Goal: Task Accomplishment & Management: Manage account settings

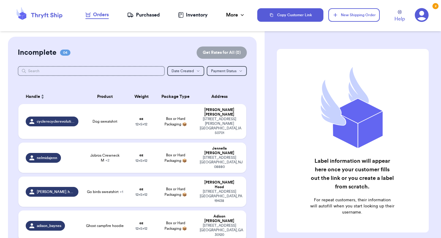
click at [77, 221] on div "adison_baynes" at bounding box center [52, 226] width 53 height 10
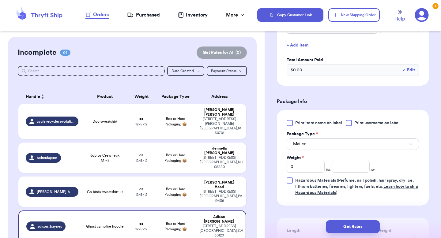
scroll to position [213, 0]
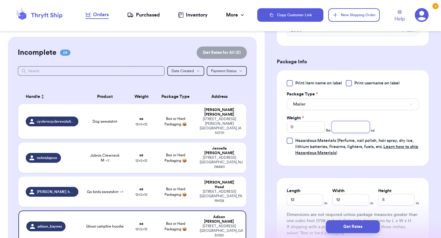
click at [349, 128] on input "number" at bounding box center [351, 127] width 38 height 12
type input "15.99"
click at [314, 200] on input "12" at bounding box center [305, 200] width 36 height 12
type input "13"
click at [356, 199] on input "12" at bounding box center [350, 200] width 36 height 12
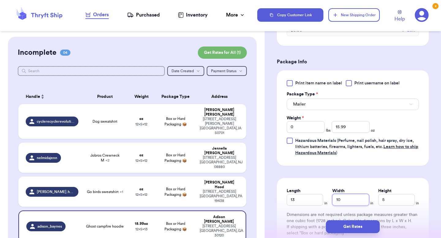
type input "10"
click at [396, 201] on input "5" at bounding box center [396, 200] width 36 height 12
type input "3"
click at [363, 226] on button "Get Rates" at bounding box center [353, 227] width 54 height 13
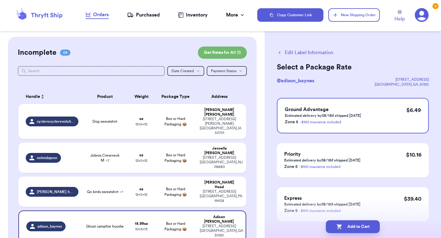
click at [277, 53] on icon "button" at bounding box center [280, 53] width 6 height 6
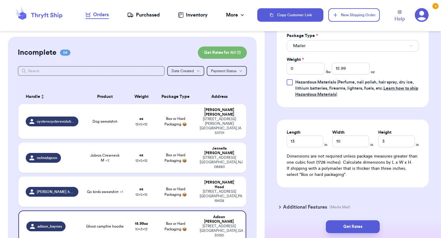
scroll to position [293, 0]
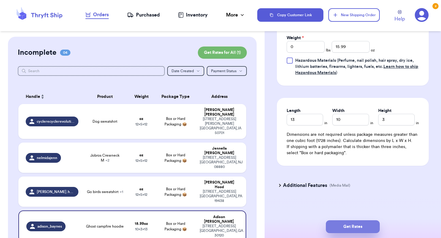
click at [361, 229] on button "Get Rates" at bounding box center [353, 227] width 54 height 13
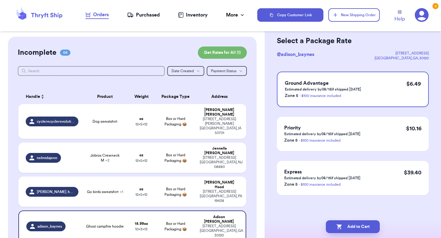
scroll to position [0, 0]
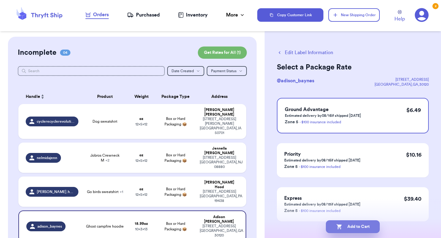
click at [365, 229] on button "Add to Cart" at bounding box center [353, 227] width 54 height 13
checkbox input "true"
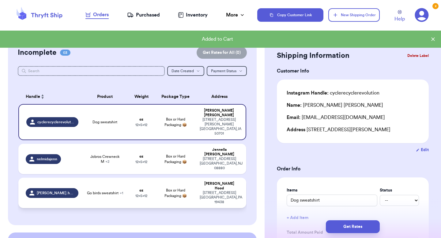
click at [80, 178] on td "[PERSON_NAME].hood" at bounding box center [50, 193] width 64 height 30
type input "Go birds sweatshirt"
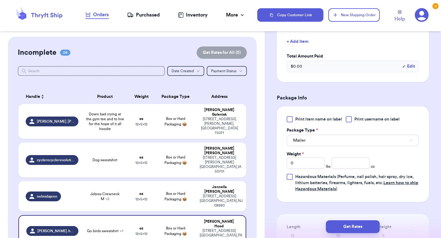
scroll to position [198, 0]
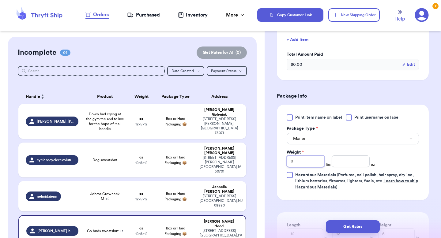
click at [315, 160] on input "0" at bounding box center [306, 162] width 38 height 12
click at [338, 165] on input "number" at bounding box center [351, 162] width 38 height 12
type input "30"
click at [387, 165] on div "Print item name on label Print username on label Package Type * Mailer Weight *…" at bounding box center [353, 153] width 132 height 76
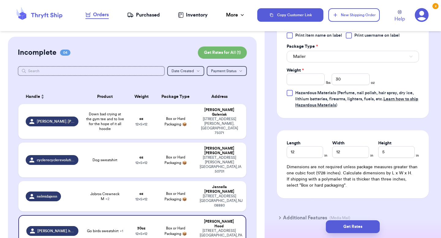
scroll to position [291, 0]
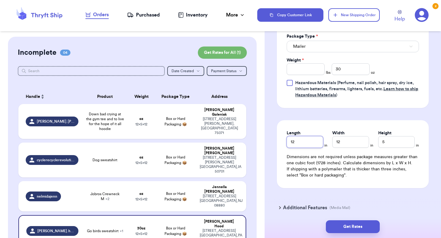
click at [307, 144] on input "12" at bounding box center [305, 142] width 36 height 12
type input "13"
click at [355, 147] on input "12" at bounding box center [350, 142] width 36 height 12
type input "10"
click at [389, 150] on div "Length 13 in Width 10 in Height 5 in Dimensions are not required unless package…" at bounding box center [353, 154] width 152 height 68
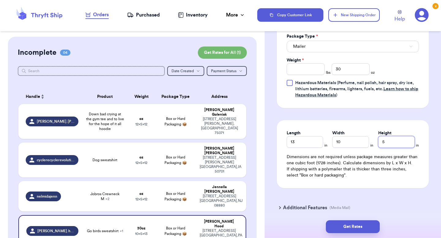
click at [390, 146] on input "5" at bounding box center [396, 142] width 36 height 12
type input "6"
click at [362, 230] on button "Get Rates" at bounding box center [353, 227] width 54 height 13
type input "1"
type input "14"
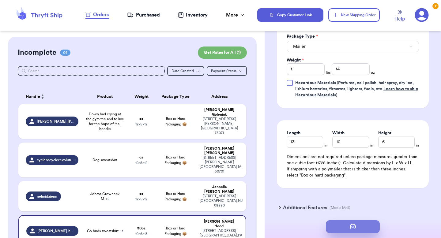
scroll to position [0, 0]
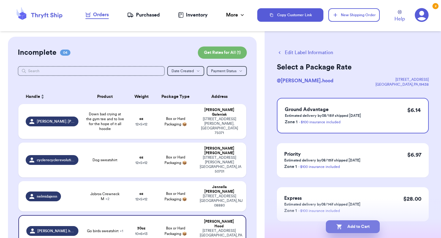
click at [355, 228] on button "Add to Cart" at bounding box center [353, 227] width 54 height 13
checkbox input "true"
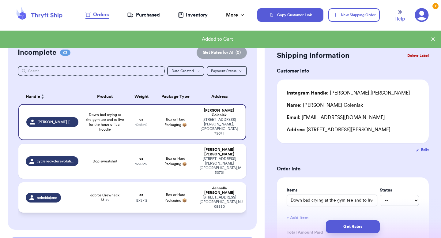
click at [88, 193] on span "Jobros Crewneck M + 2" at bounding box center [105, 198] width 38 height 10
type input "Jobros Crewneck M"
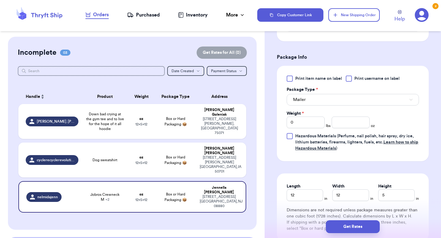
scroll to position [257, 0]
click at [311, 198] on input "12" at bounding box center [305, 195] width 36 height 12
type input "1"
type input "17"
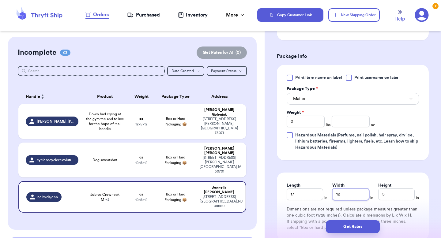
click at [358, 198] on input "12" at bounding box center [350, 195] width 36 height 12
type input "1"
type input "13"
click at [394, 199] on input "5" at bounding box center [396, 195] width 36 height 12
type input "6"
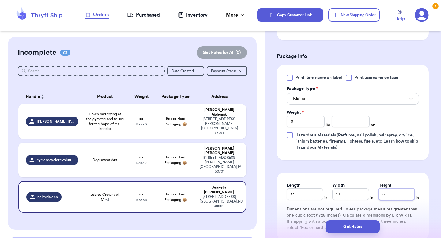
type input "6"
click at [365, 123] on input "number" at bounding box center [351, 122] width 38 height 12
type input "50"
click at [355, 232] on button "Get Rates" at bounding box center [353, 227] width 54 height 13
type input "3"
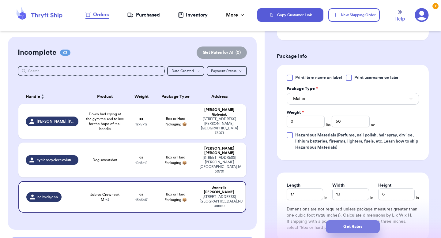
type input "2"
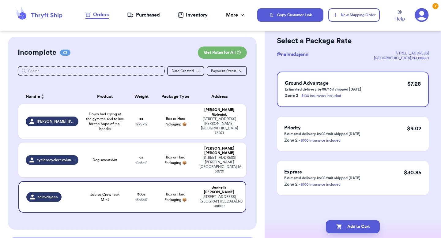
scroll to position [0, 0]
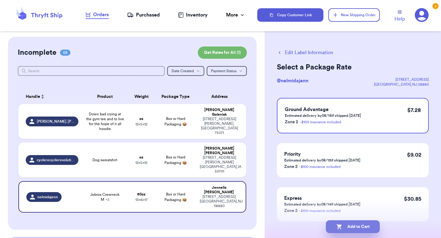
click at [344, 228] on button "Add to Cart" at bounding box center [353, 227] width 54 height 13
checkbox input "true"
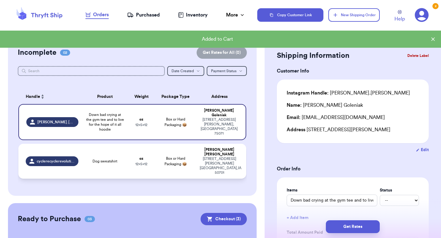
click at [92, 150] on td "Dog sweatshirt" at bounding box center [105, 161] width 46 height 35
type input "Dog sweatshirt"
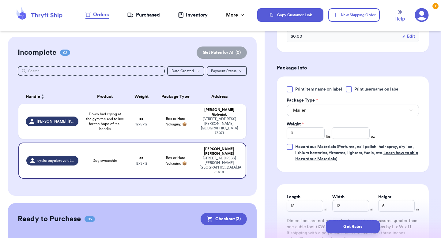
scroll to position [211, 0]
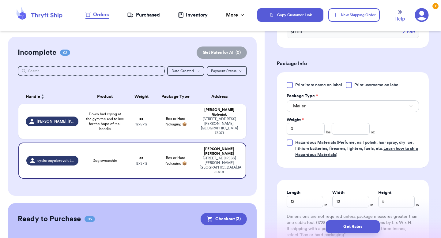
click at [346, 137] on div "Print item name on label Print username on label Package Type * Mailer Weight *…" at bounding box center [353, 120] width 132 height 76
click at [345, 132] on input "number" at bounding box center [351, 129] width 38 height 12
type input "18"
click at [395, 130] on div "Print item name on label Print username on label Package Type * Mailer Weight *…" at bounding box center [353, 120] width 132 height 76
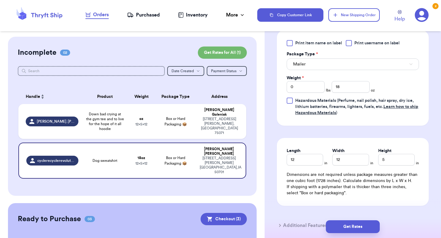
scroll to position [259, 0]
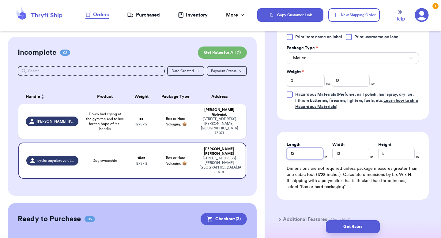
click at [313, 156] on input "12" at bounding box center [305, 154] width 36 height 12
type input "13"
click at [349, 159] on input "12" at bounding box center [350, 154] width 36 height 12
type input "10"
click at [353, 227] on button "Get Rates" at bounding box center [353, 227] width 54 height 13
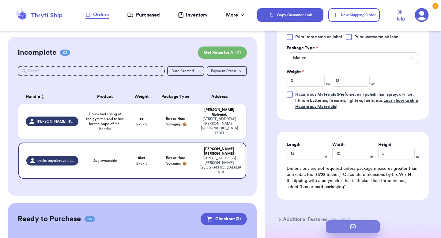
type input "1"
type input "2"
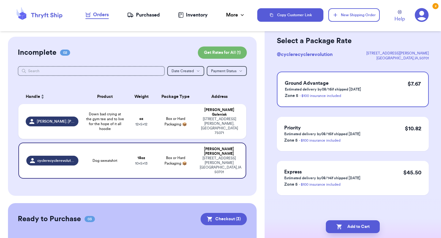
scroll to position [0, 0]
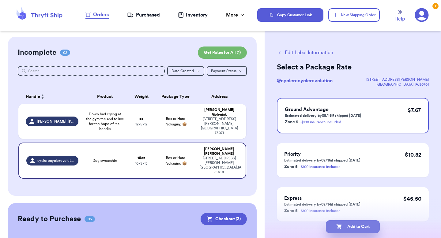
click at [354, 228] on button "Add to Cart" at bounding box center [353, 227] width 54 height 13
checkbox input "true"
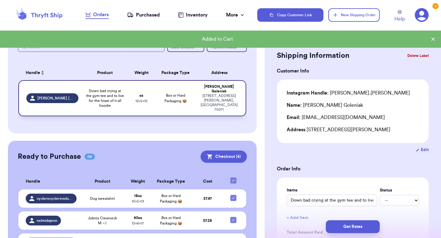
scroll to position [26, 0]
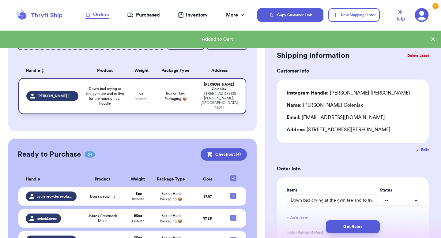
click at [126, 100] on td "Down bad crying at the gym tee and to live for the hope of it all hoodie" at bounding box center [105, 96] width 46 height 36
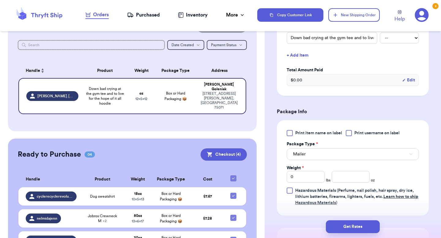
scroll to position [168, 0]
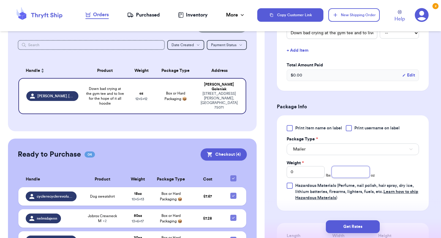
click at [351, 175] on input "number" at bounding box center [351, 172] width 38 height 12
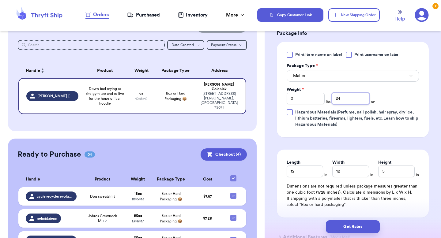
scroll to position [243, 0]
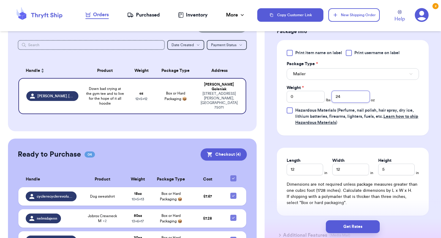
type input "24"
click at [309, 172] on input "12" at bounding box center [305, 170] width 36 height 12
type input "13"
click at [351, 167] on input "12" at bounding box center [350, 170] width 36 height 12
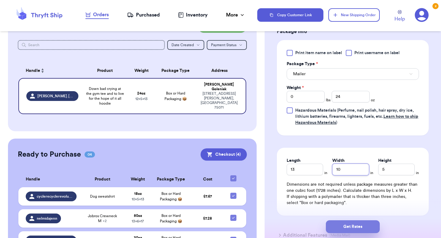
type input "10"
click at [359, 225] on button "Get Rates" at bounding box center [353, 227] width 54 height 13
type input "1"
type input "8"
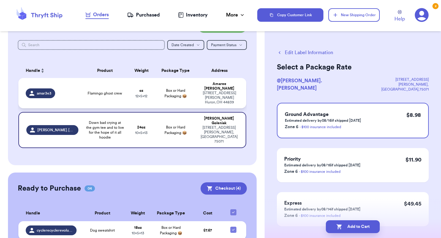
click at [123, 97] on td "Flamingo ghost crew" at bounding box center [105, 93] width 46 height 30
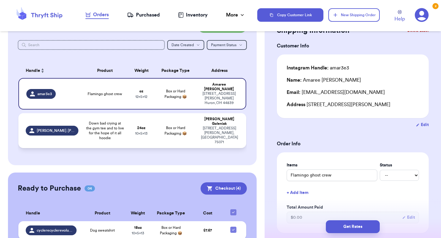
scroll to position [28, 0]
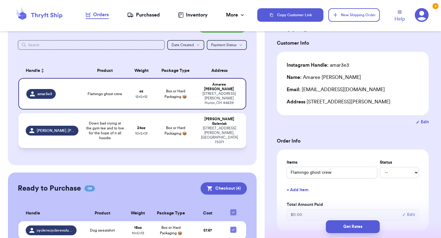
click at [144, 130] on td "24 oz 10 x 5 x 13" at bounding box center [141, 130] width 27 height 35
type input "Down bad crying at the gym tee and to live for the hope of it all hoodie"
type input "1"
type input "8"
type input "13"
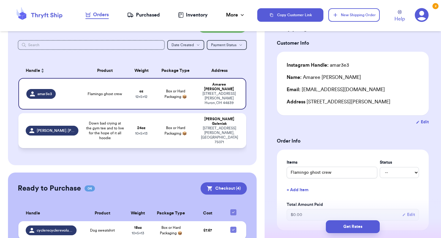
type input "10"
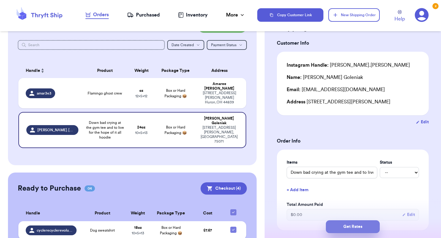
click at [351, 226] on button "Get Rates" at bounding box center [353, 227] width 54 height 13
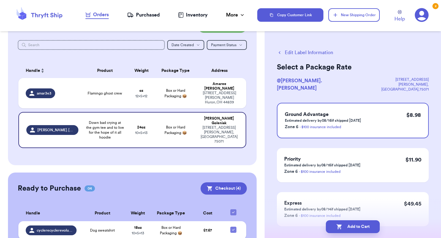
scroll to position [26, 0]
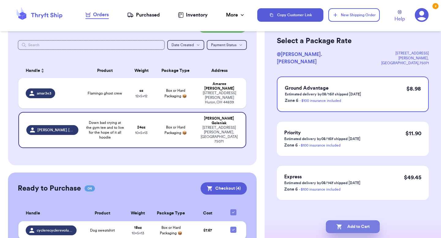
click at [344, 228] on button "Add to Cart" at bounding box center [353, 227] width 54 height 13
checkbox input "true"
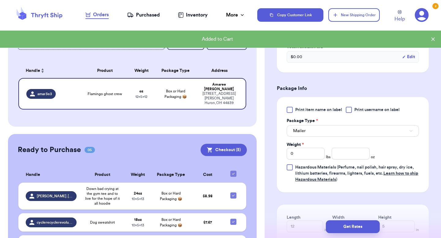
scroll to position [191, 0]
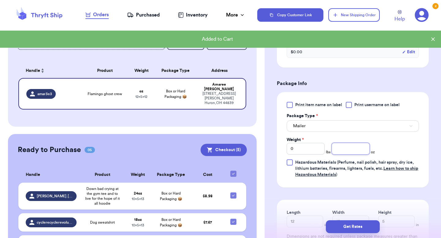
click at [360, 155] on input "number" at bounding box center [351, 149] width 38 height 12
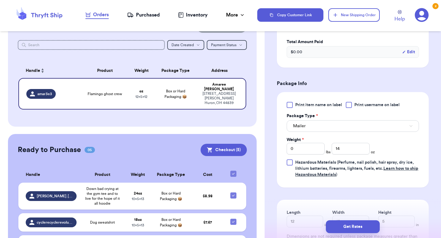
click at [386, 156] on div "Print item name on label Print username on label Package Type * Mailer Weight *…" at bounding box center [353, 140] width 132 height 76
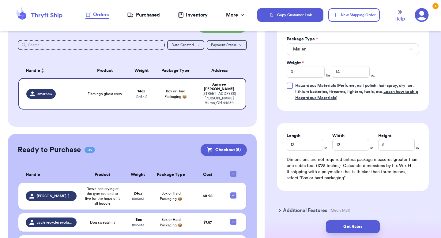
scroll to position [275, 0]
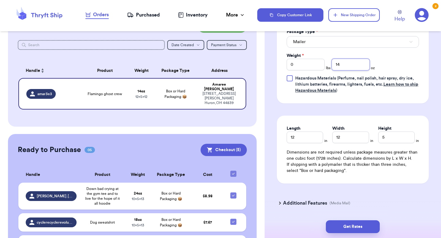
click at [345, 70] on input "14" at bounding box center [351, 65] width 38 height 12
type input "15.9"
click at [303, 143] on input "12" at bounding box center [305, 138] width 36 height 12
type input "13"
click at [349, 143] on input "12" at bounding box center [350, 138] width 36 height 12
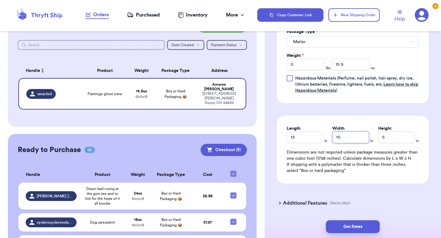
type input "10"
click at [391, 143] on input "5" at bounding box center [396, 138] width 36 height 12
type input "3"
click at [360, 230] on button "Get Rates" at bounding box center [353, 227] width 54 height 13
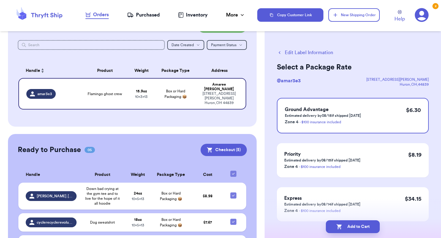
click at [281, 54] on icon "button" at bounding box center [280, 53] width 6 height 6
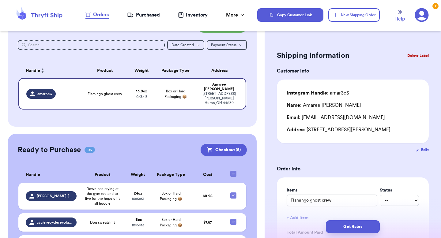
click at [425, 153] on button "Edit" at bounding box center [422, 150] width 13 height 6
select select "OH"
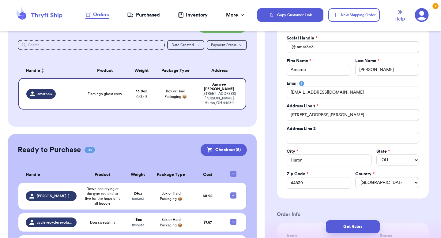
scroll to position [55, 0]
drag, startPoint x: 322, startPoint y: 116, endPoint x: 393, endPoint y: 115, distance: 71.4
click at [391, 116] on input "[STREET_ADDRESS][PERSON_NAME]" at bounding box center [353, 115] width 132 height 12
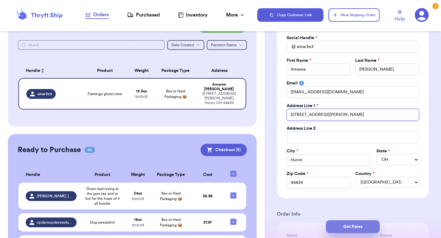
type input "[STREET_ADDRESS][PERSON_NAME]"
click at [368, 224] on button "Get Rates" at bounding box center [353, 227] width 54 height 13
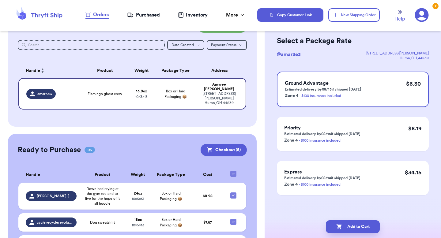
scroll to position [0, 0]
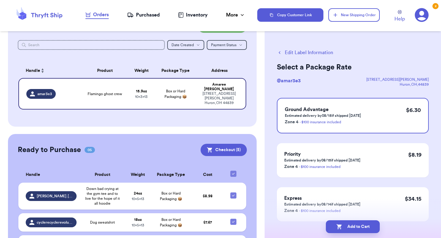
click at [368, 224] on button "Add to Cart" at bounding box center [353, 227] width 54 height 13
checkbox input "true"
